Goal: Task Accomplishment & Management: Use online tool/utility

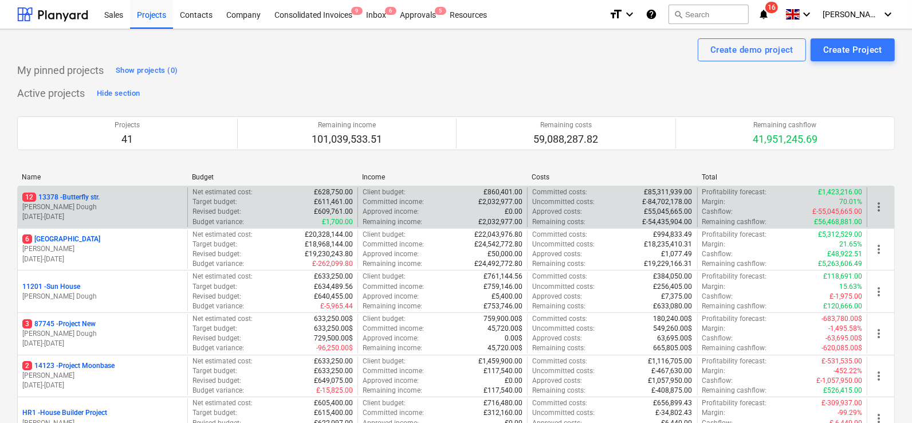
click at [127, 203] on p "[PERSON_NAME] Dough" at bounding box center [102, 207] width 160 height 10
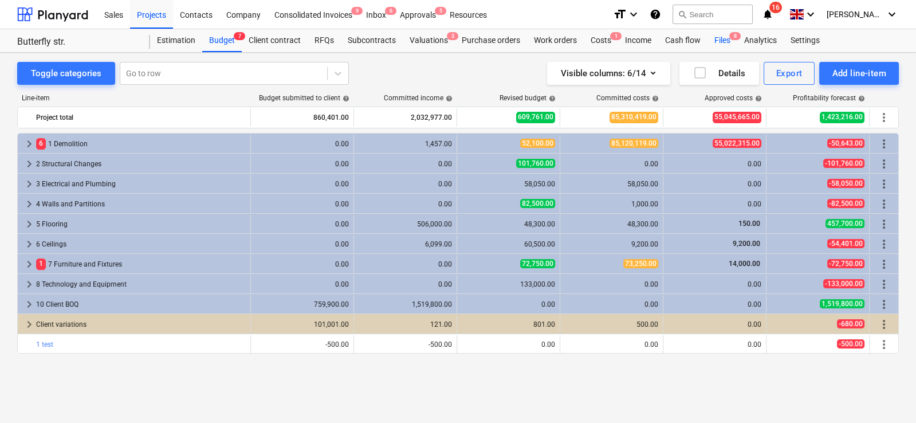
click at [731, 40] on span "8" at bounding box center [734, 36] width 11 height 8
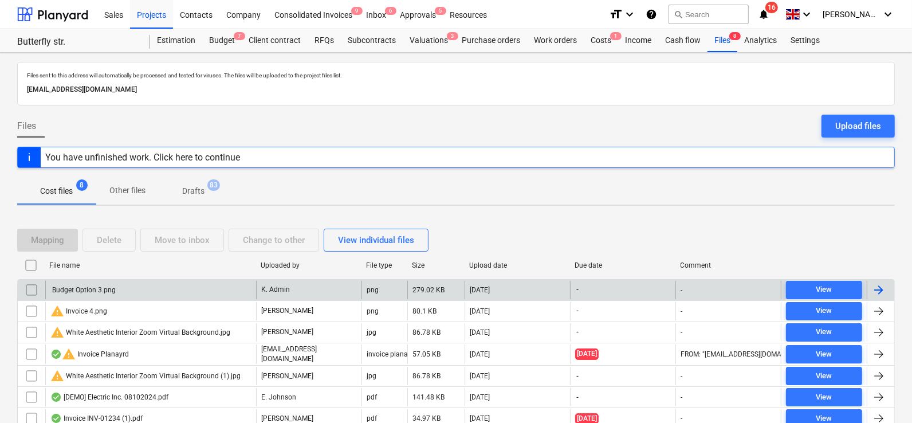
click at [110, 286] on div "Budget Option 3.png" at bounding box center [82, 290] width 65 height 8
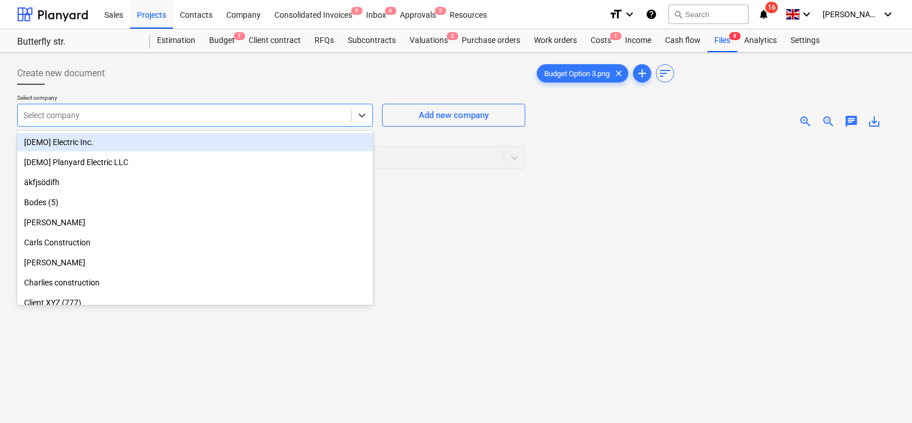
click at [268, 125] on div "Select company" at bounding box center [195, 115] width 356 height 23
click at [252, 140] on div "[DEMO] Electric Inc." at bounding box center [195, 142] width 356 height 18
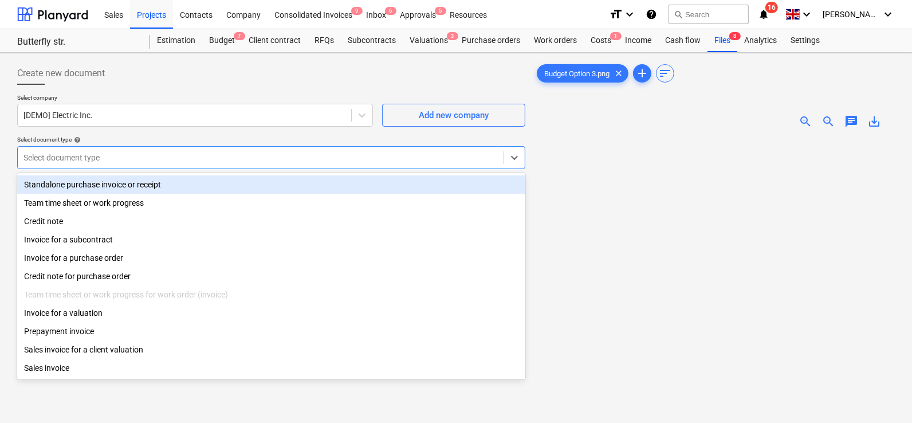
click at [232, 155] on div at bounding box center [260, 157] width 474 height 11
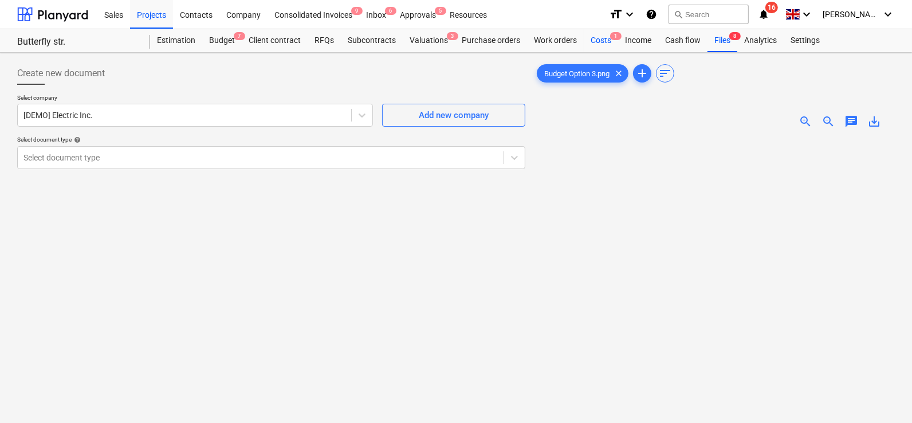
click at [602, 42] on div "Costs 1" at bounding box center [601, 40] width 34 height 23
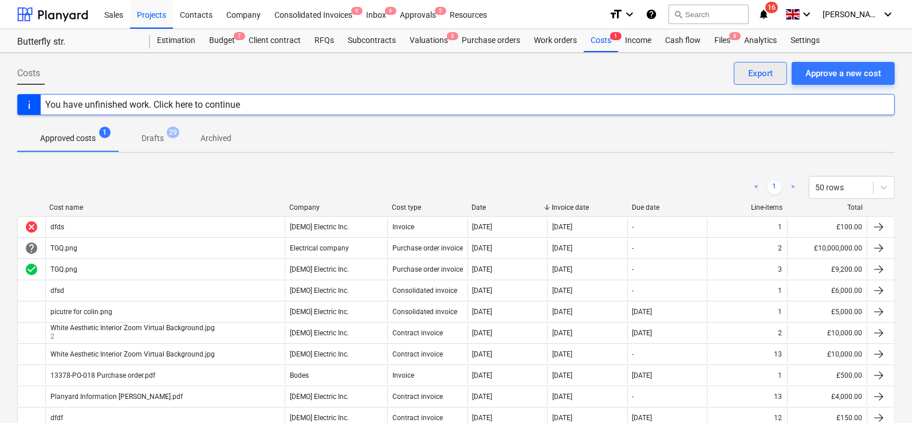
click at [762, 74] on div "Export" at bounding box center [760, 73] width 25 height 15
